Goal: Transaction & Acquisition: Purchase product/service

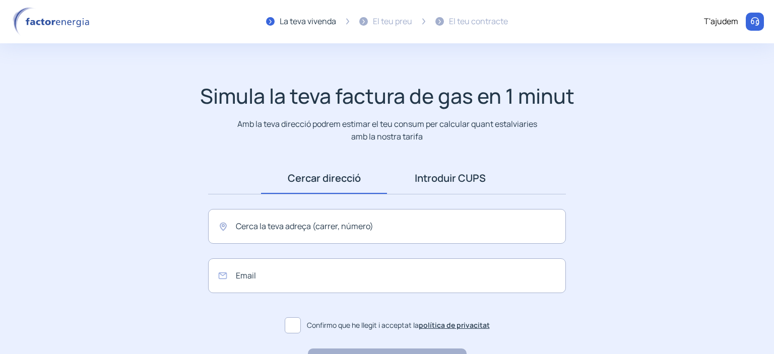
click at [472, 184] on link "Introduir CUPS" at bounding box center [450, 178] width 126 height 31
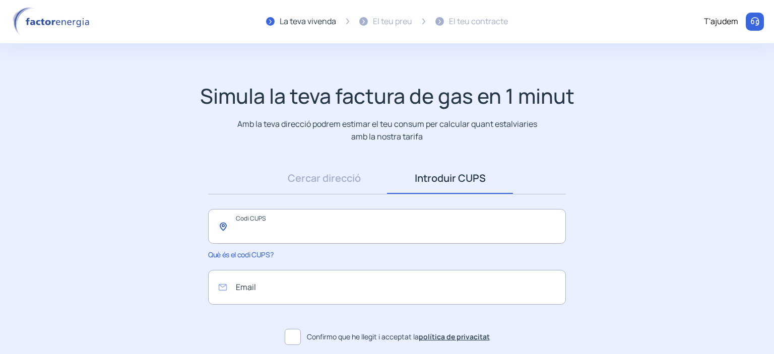
click at [408, 226] on input "text" at bounding box center [387, 226] width 358 height 35
paste input "**********"
type input "**********"
click at [278, 290] on input "email" at bounding box center [387, 287] width 358 height 35
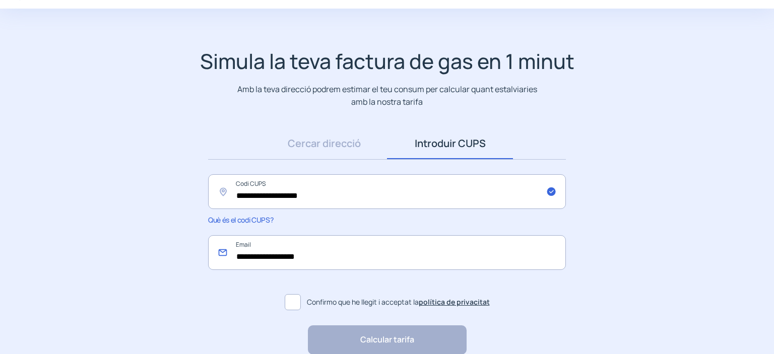
scroll to position [85, 0]
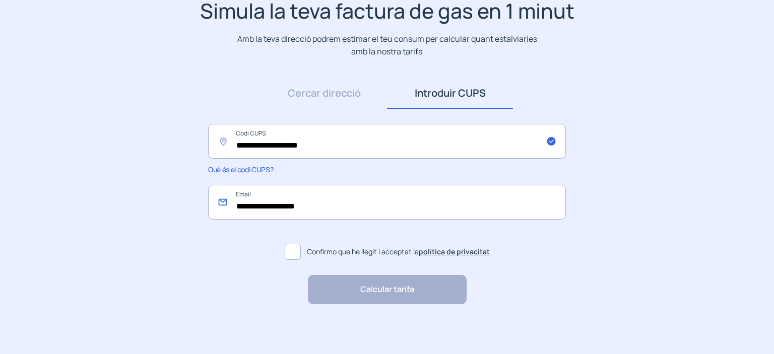
type input "**********"
click at [290, 250] on span at bounding box center [293, 252] width 16 height 16
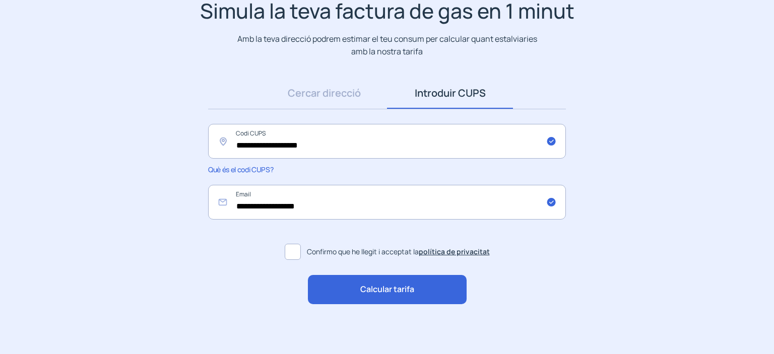
click at [404, 289] on span "Calcular tarifa" at bounding box center [387, 289] width 54 height 13
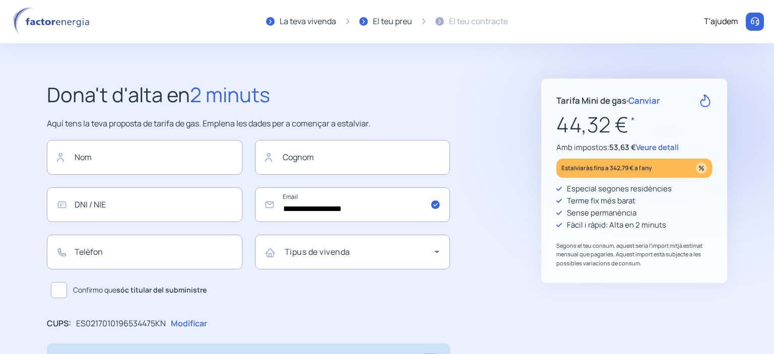
click at [674, 148] on span "Veure detall" at bounding box center [657, 147] width 43 height 11
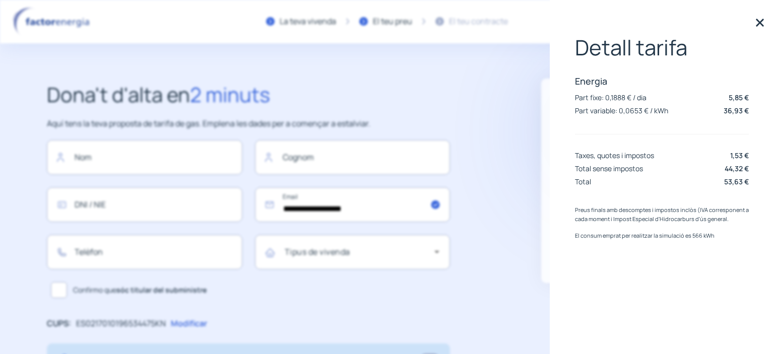
click at [772, 19] on div "Detall tarifa Energia Part fixe: 0,1888 € / dia 5,85 € Part variable: 0,0653 € …" at bounding box center [662, 177] width 224 height 354
click at [762, 20] on img at bounding box center [760, 22] width 15 height 15
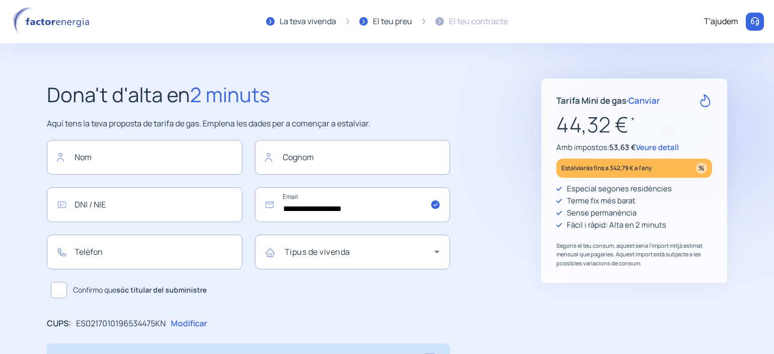
click at [35, 21] on img at bounding box center [53, 21] width 86 height 29
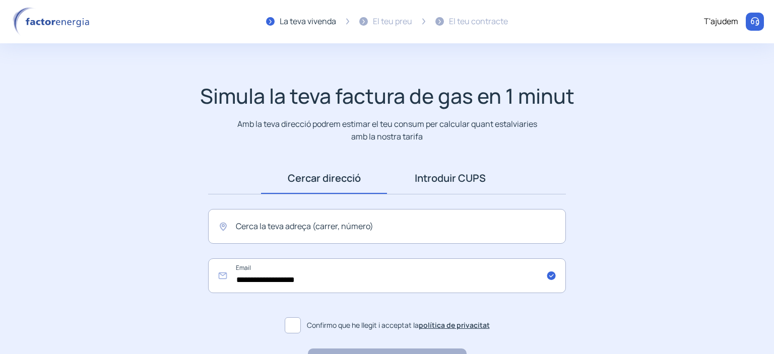
click at [474, 171] on link "Introduir CUPS" at bounding box center [450, 178] width 126 height 31
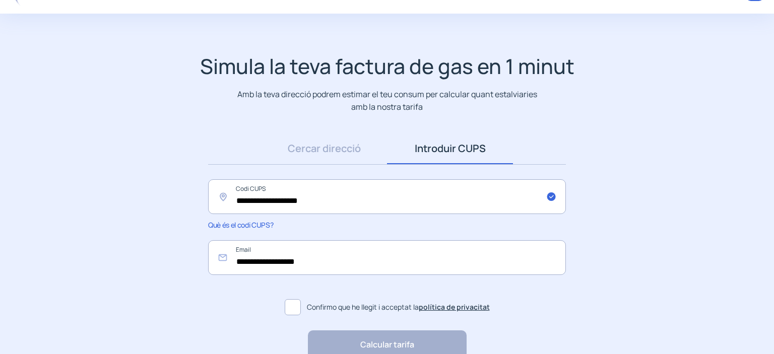
scroll to position [85, 0]
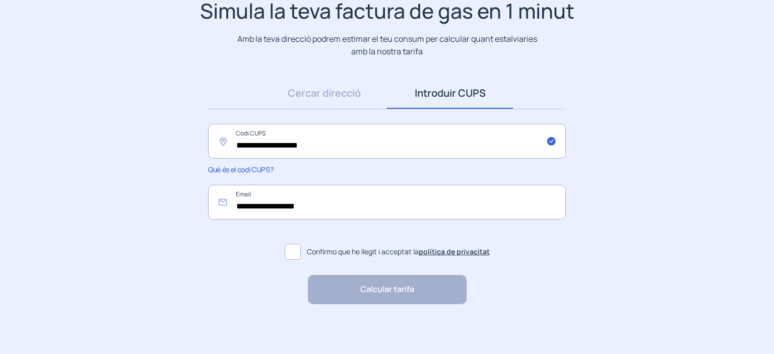
click at [297, 258] on span at bounding box center [293, 252] width 16 height 16
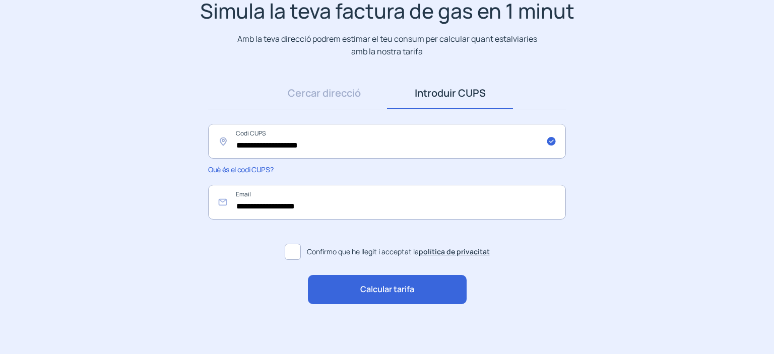
click at [352, 292] on div "Calcular tarifa" at bounding box center [387, 289] width 159 height 29
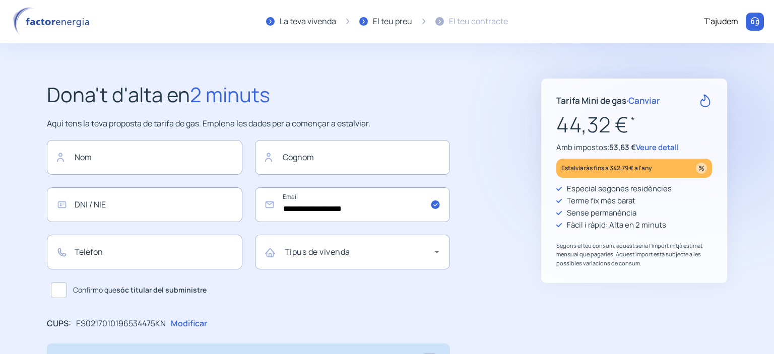
click at [662, 148] on span "Veure detall" at bounding box center [657, 147] width 43 height 11
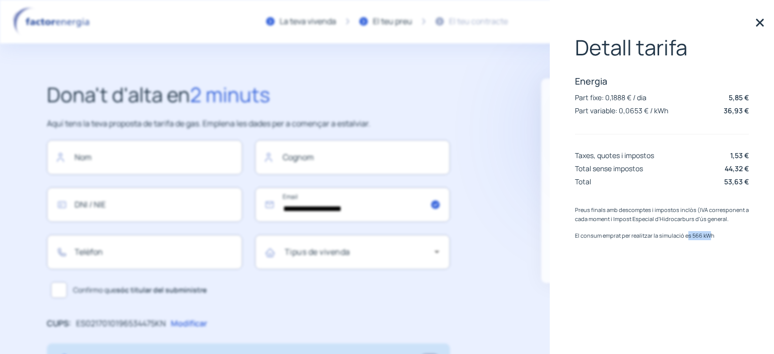
drag, startPoint x: 710, startPoint y: 233, endPoint x: 686, endPoint y: 233, distance: 24.7
click at [686, 233] on p "El consum emprat per realitzar la simulació es 566 kWh" at bounding box center [662, 235] width 174 height 9
click at [698, 259] on div "Preus finals amb descomptes i impostos inclòs (IVA corresponent a cada moment i…" at bounding box center [662, 236] width 174 height 60
click at [764, 19] on img at bounding box center [760, 22] width 15 height 15
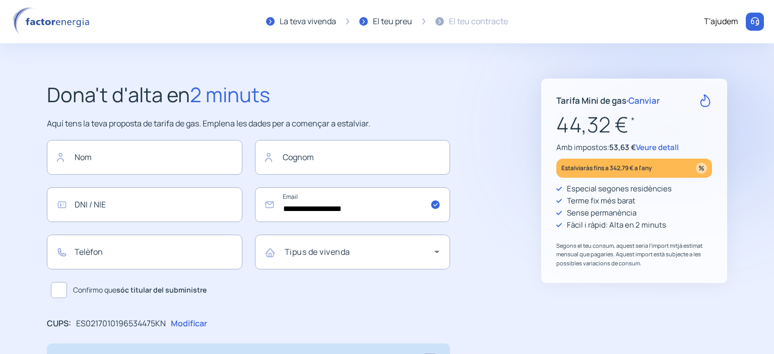
click at [653, 99] on span "Canviar" at bounding box center [645, 101] width 32 height 12
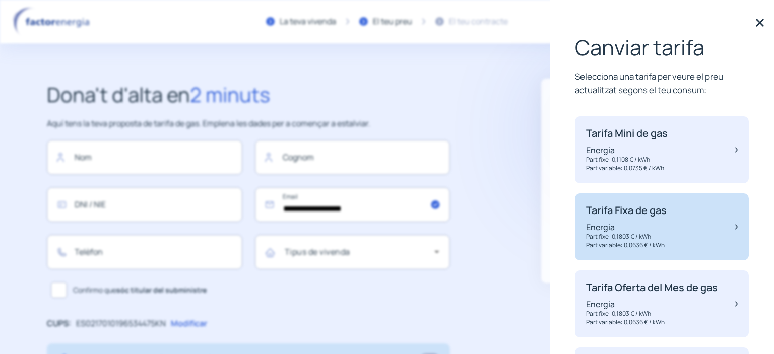
click at [663, 233] on p "Part fixe: 0,1803 € / kWh" at bounding box center [626, 237] width 81 height 9
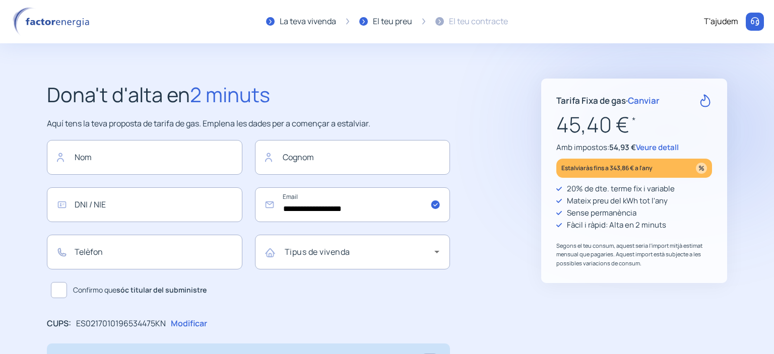
click at [660, 145] on span "Veure detall" at bounding box center [657, 147] width 43 height 11
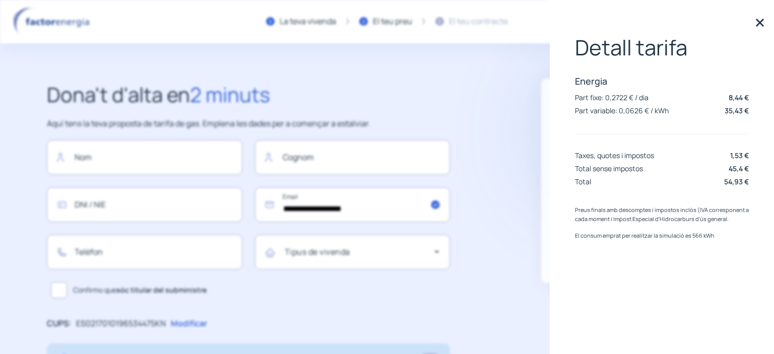
click at [756, 26] on img at bounding box center [760, 22] width 15 height 15
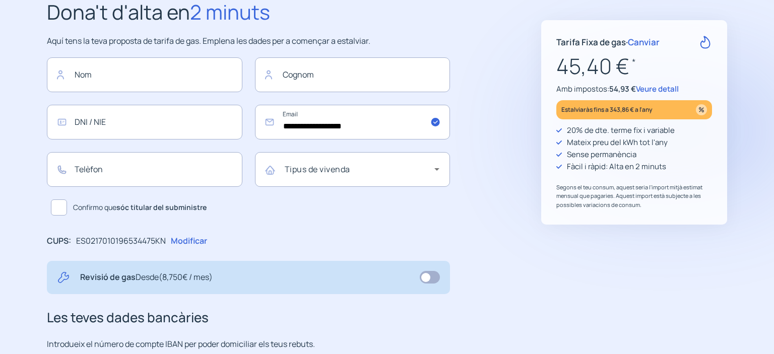
scroll to position [101, 0]
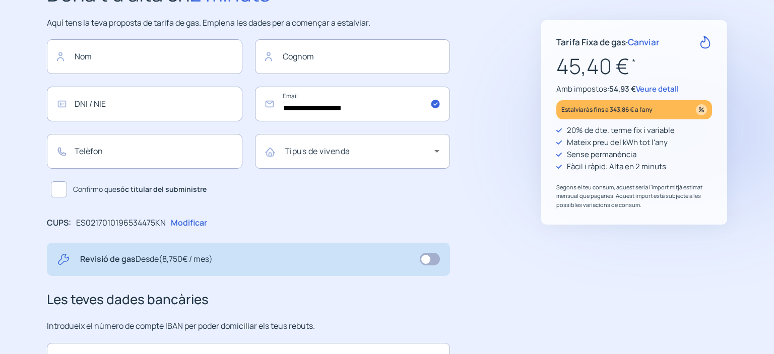
click at [436, 260] on span at bounding box center [430, 259] width 20 height 13
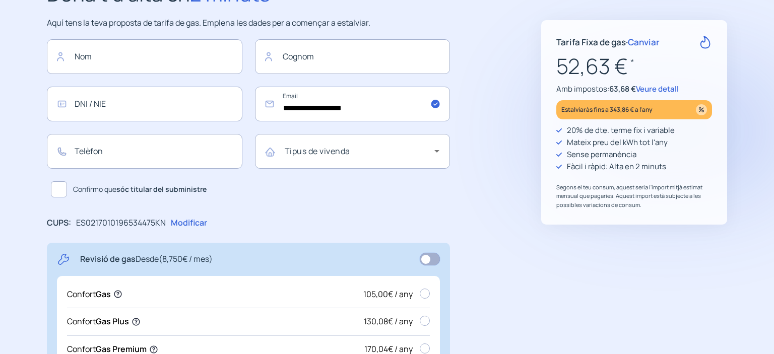
scroll to position [151, 0]
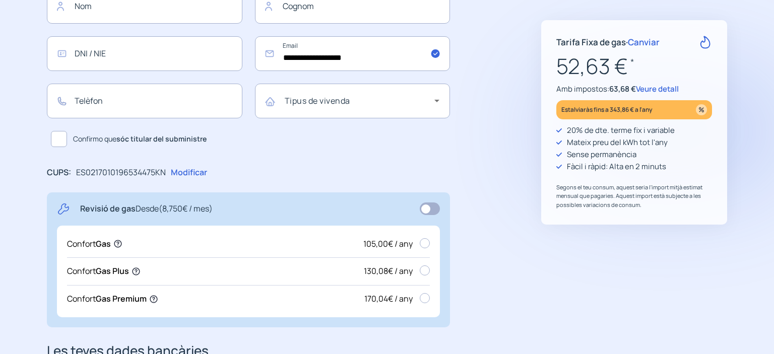
click at [425, 210] on span at bounding box center [430, 209] width 20 height 13
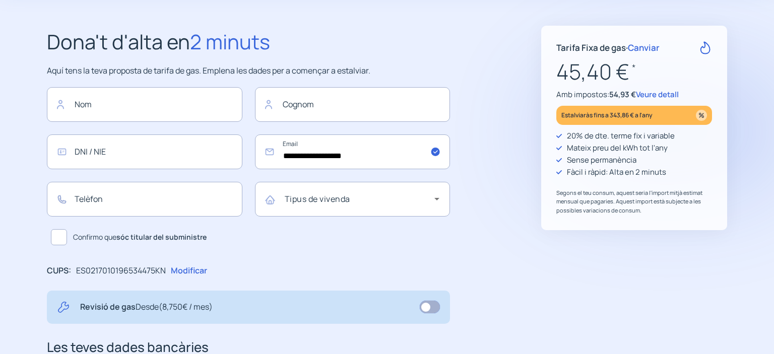
scroll to position [0, 0]
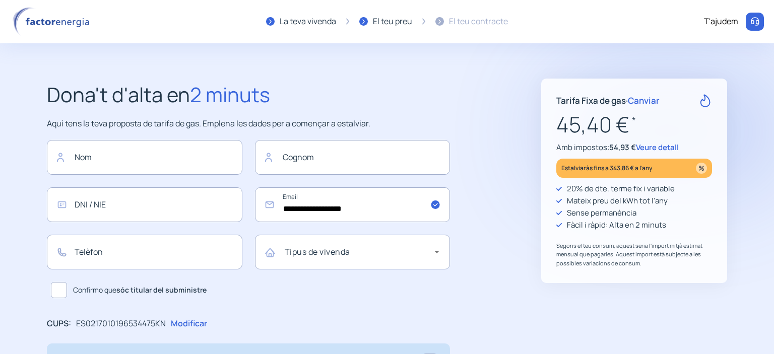
click at [304, 24] on div "La teva vivenda" at bounding box center [308, 21] width 56 height 13
click at [28, 21] on img at bounding box center [53, 21] width 86 height 29
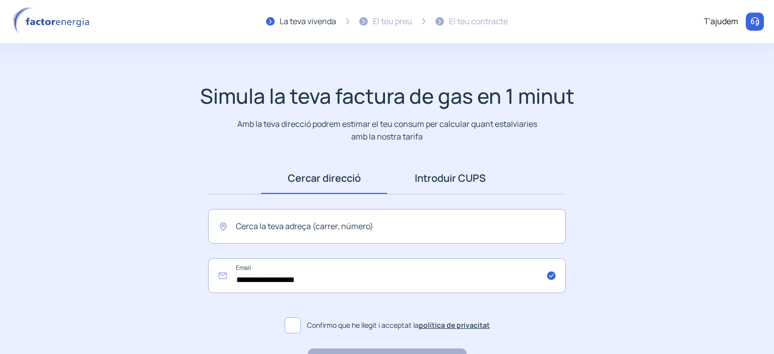
click at [477, 185] on link "Introduir CUPS" at bounding box center [450, 178] width 126 height 31
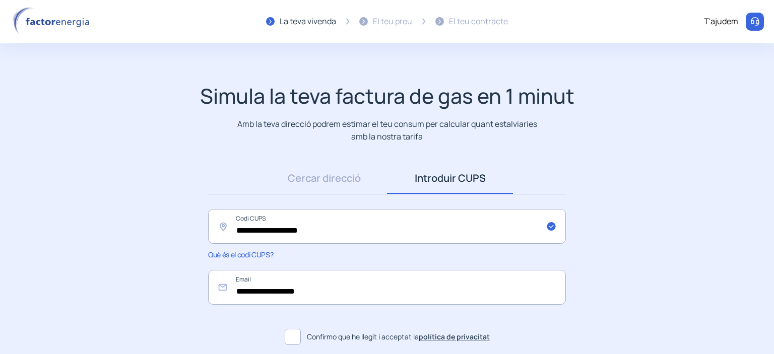
click at [290, 333] on span at bounding box center [293, 337] width 16 height 16
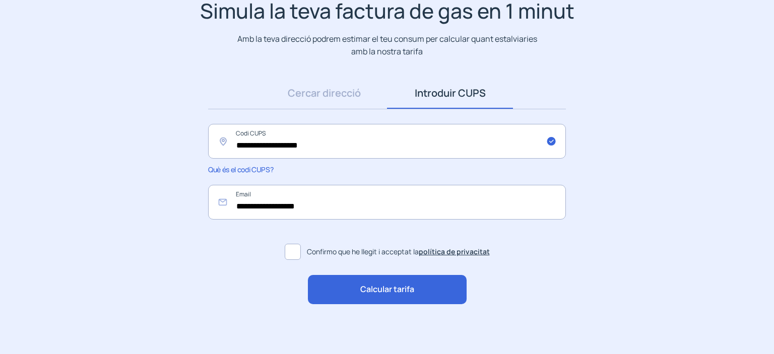
click at [382, 299] on div "Calcular tarifa" at bounding box center [387, 289] width 159 height 29
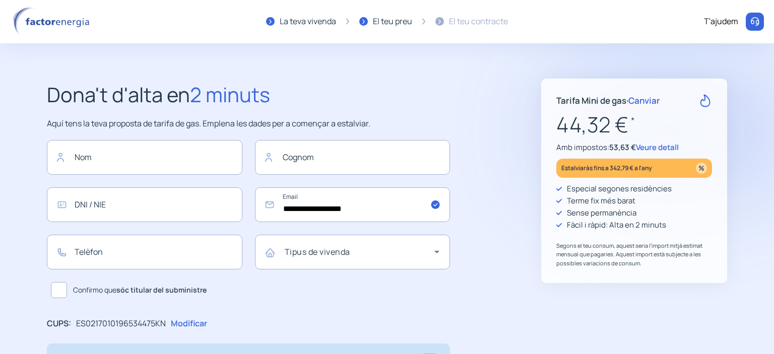
click at [646, 98] on span "Canviar" at bounding box center [645, 101] width 32 height 12
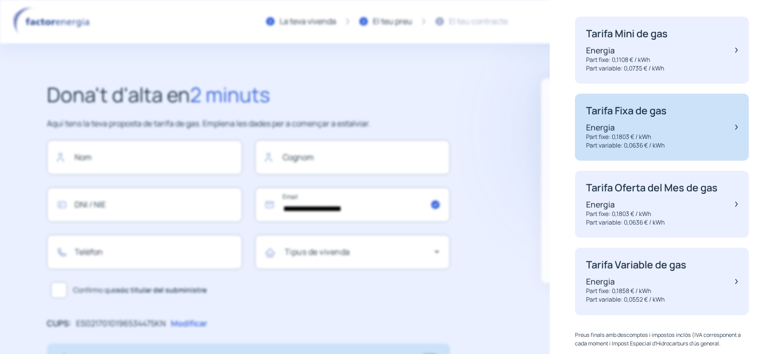
scroll to position [101, 0]
click at [665, 133] on p "Part fixe: 0,1803 € / kWh" at bounding box center [626, 136] width 81 height 9
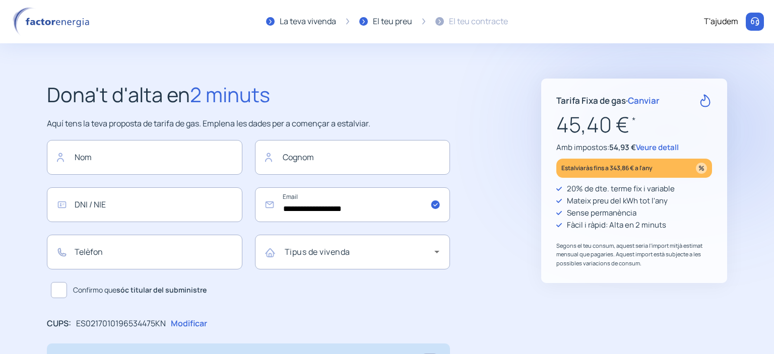
click at [669, 147] on span "Veure detall" at bounding box center [657, 147] width 43 height 11
